Goal: Task Accomplishment & Management: Use online tool/utility

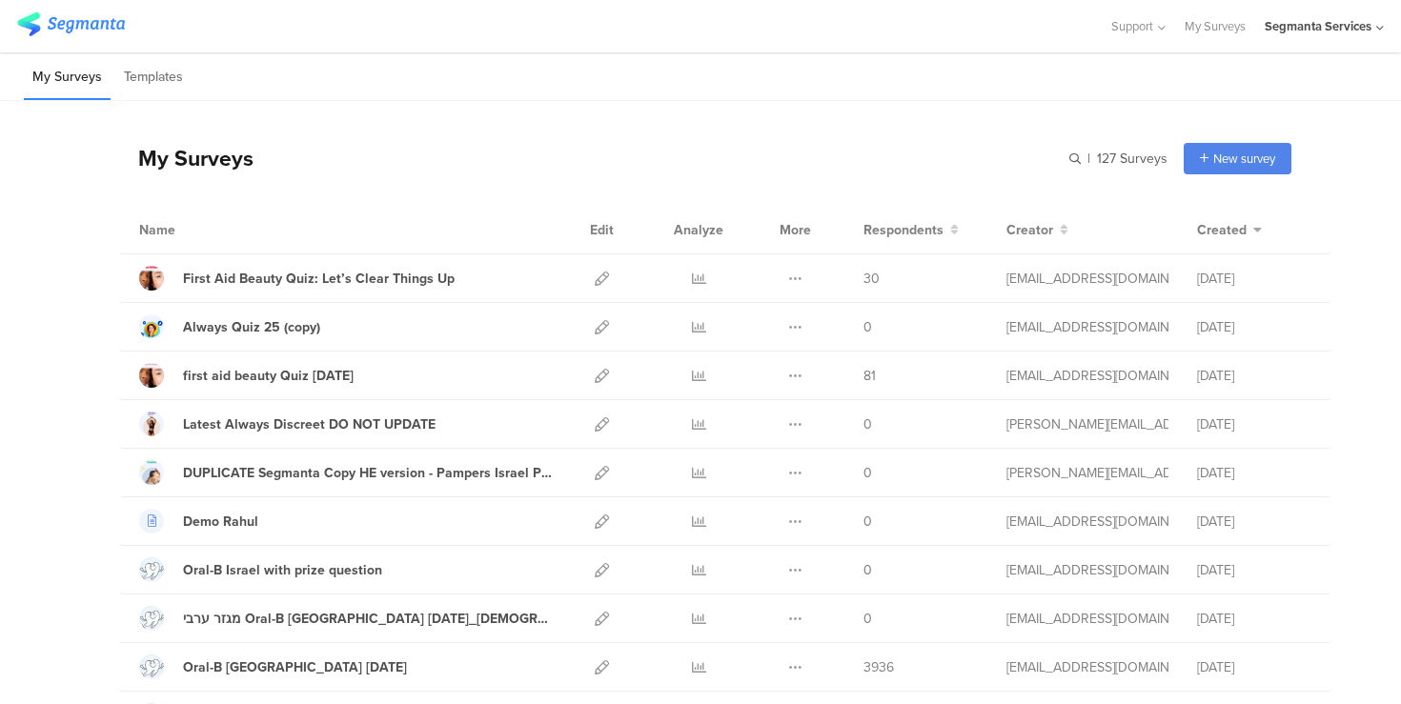
click at [1070, 158] on div "My Surveys | 127 Surveys New survey Start from scratch Choose from templates" at bounding box center [705, 158] width 1173 height 76
click at [1075, 159] on input "text" at bounding box center [1034, 158] width 267 height 31
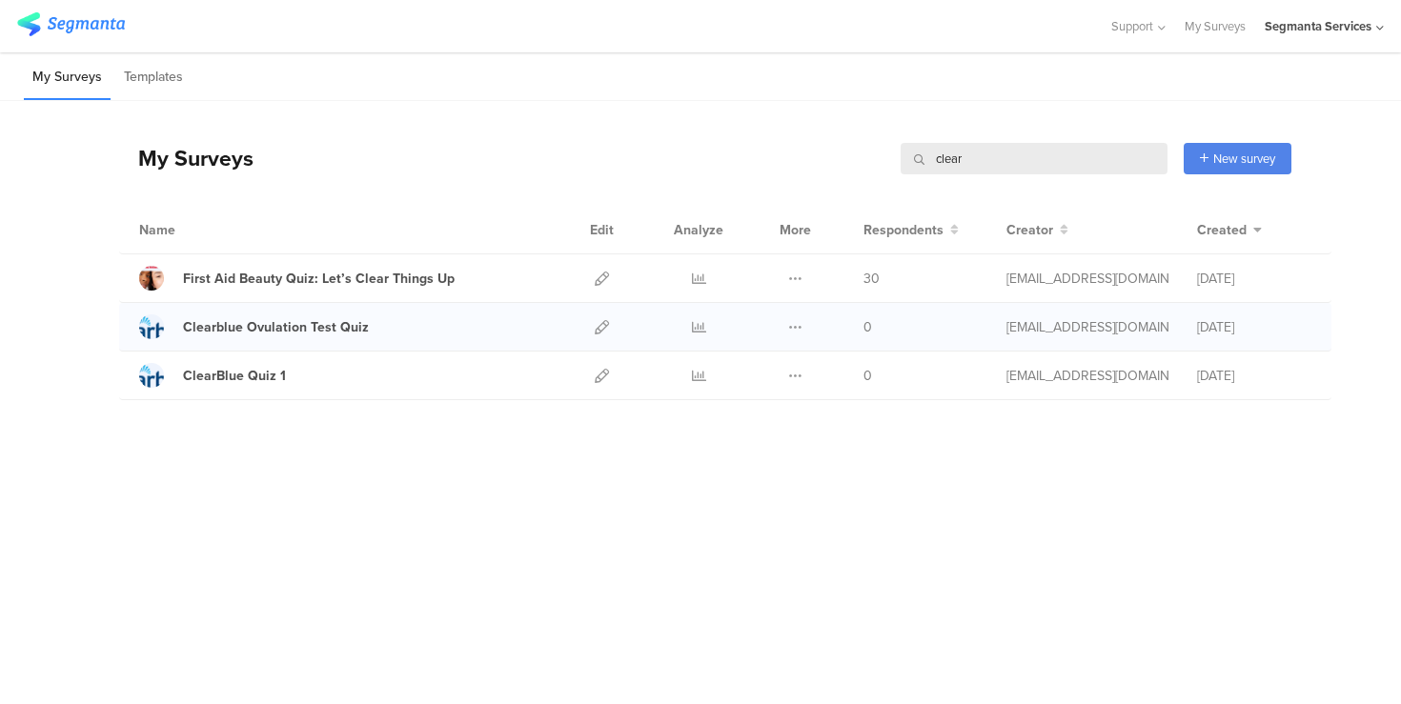
type input "clear"
click at [440, 326] on div "Clearblue Ovulation Test Quiz" at bounding box center [346, 327] width 414 height 25
click at [602, 329] on icon at bounding box center [602, 327] width 14 height 14
click at [597, 376] on icon at bounding box center [602, 376] width 14 height 14
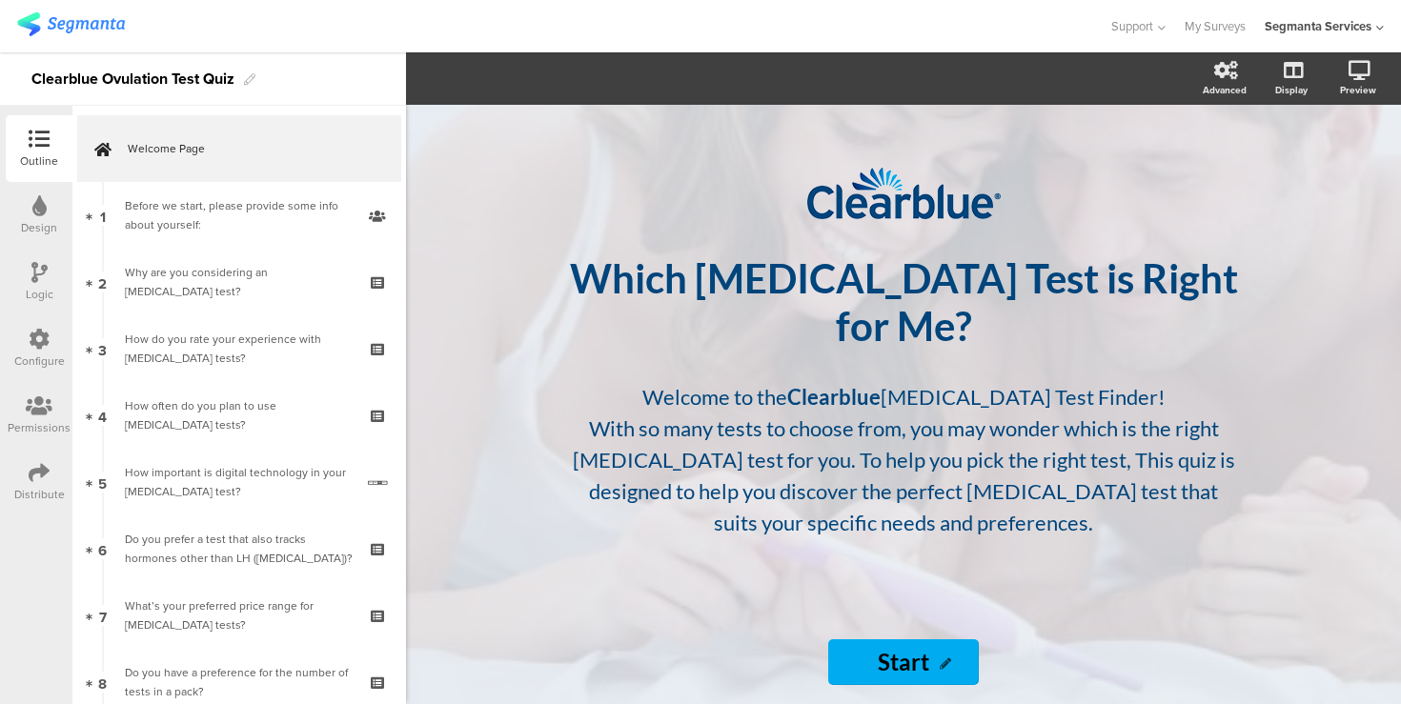
click at [31, 480] on icon at bounding box center [39, 472] width 21 height 21
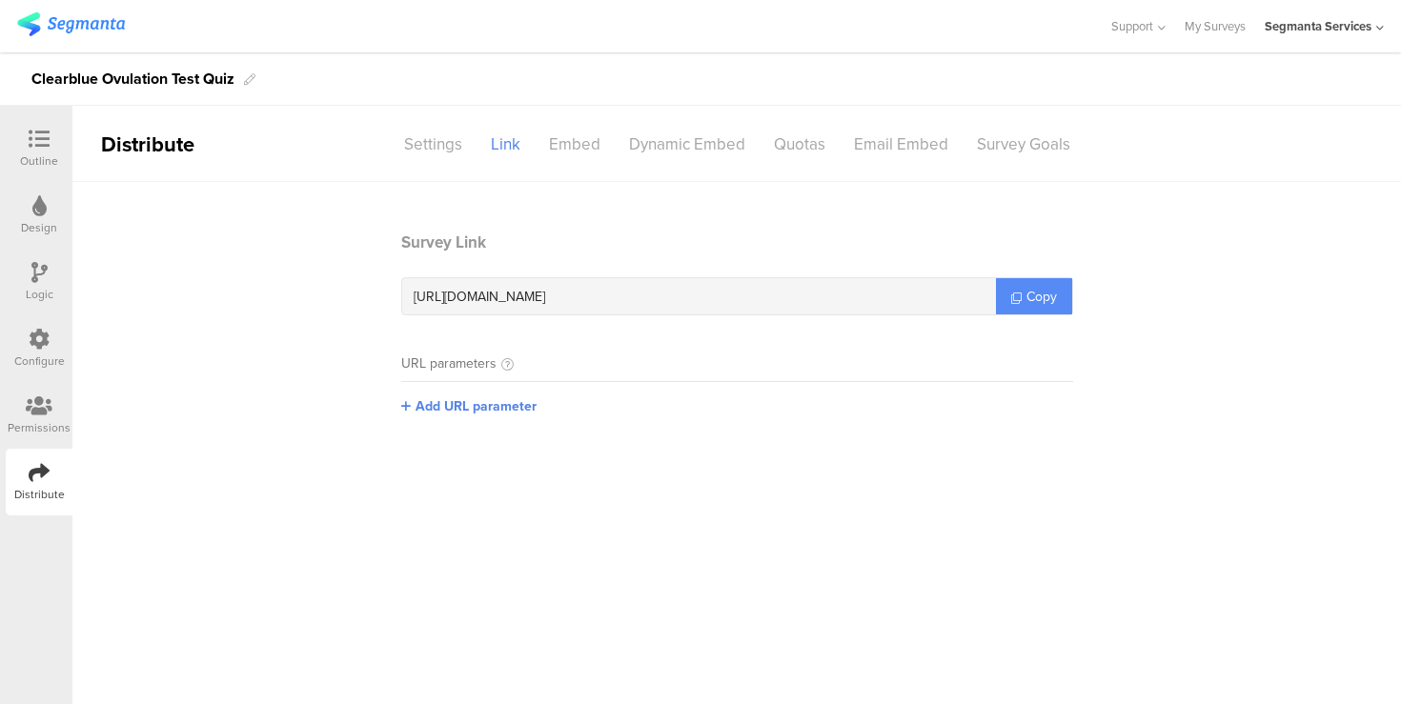
click at [1029, 296] on span "Copy" at bounding box center [1042, 297] width 31 height 20
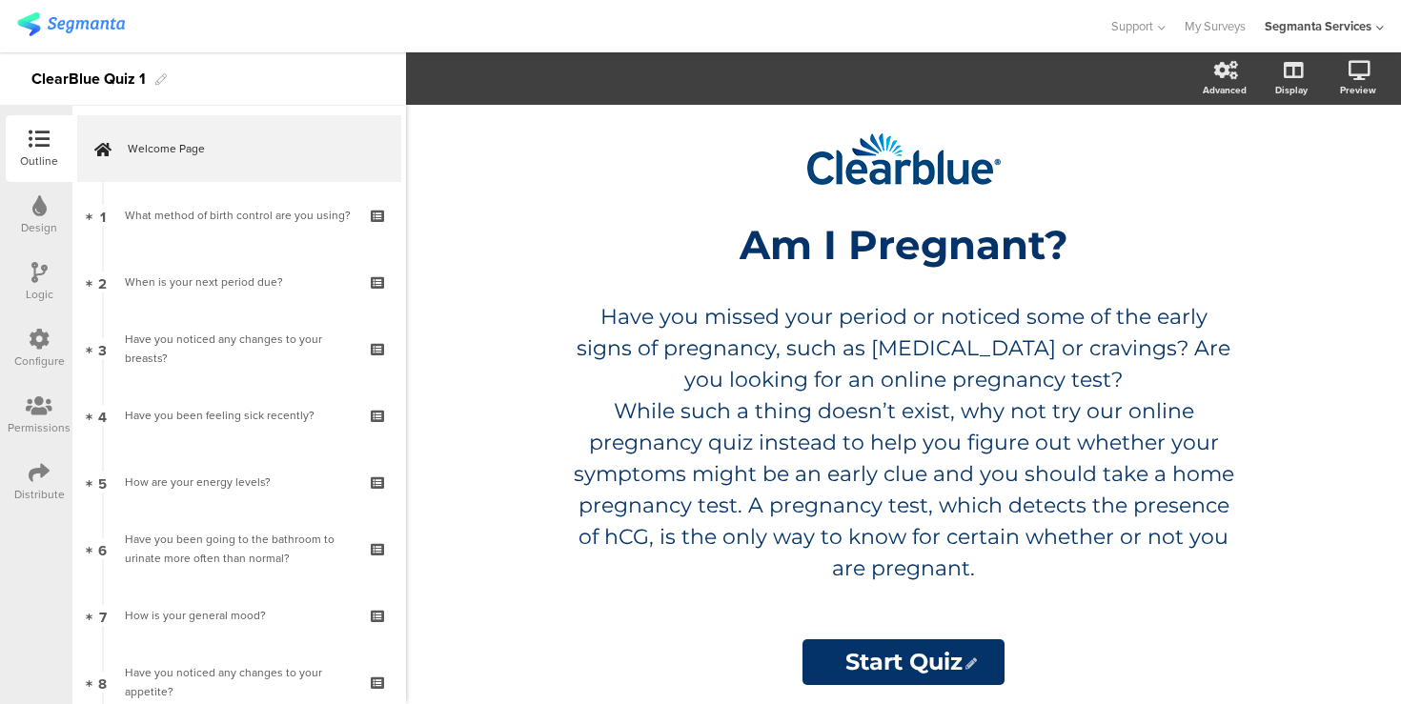
click at [31, 475] on icon at bounding box center [39, 472] width 21 height 21
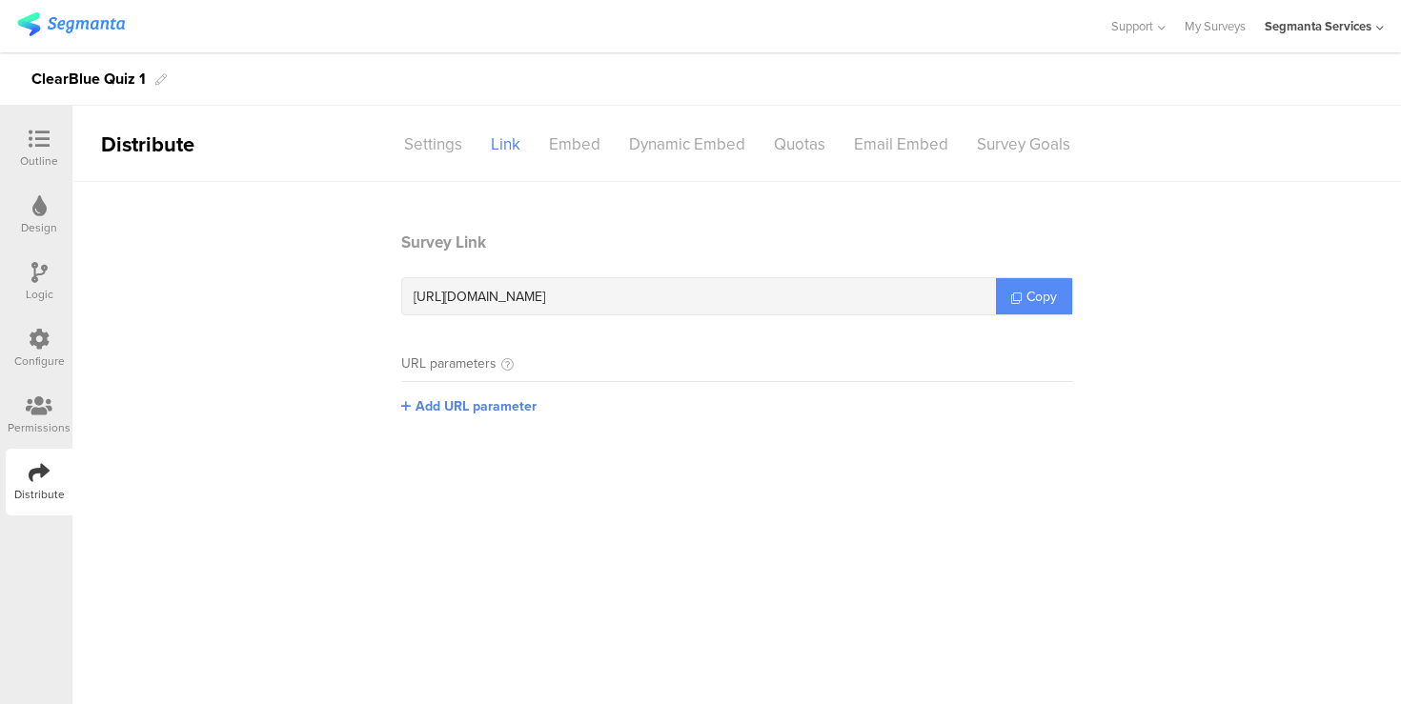
click at [1035, 300] on span "Copy" at bounding box center [1042, 297] width 31 height 20
